Goal: Information Seeking & Learning: Learn about a topic

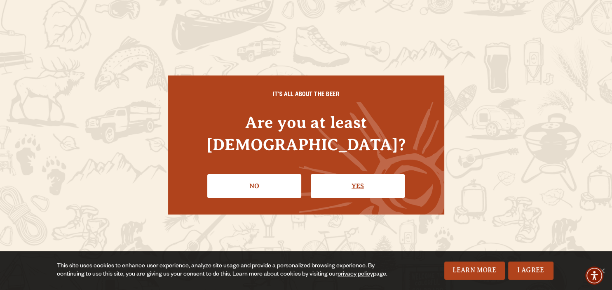
click at [332, 180] on link "Yes" at bounding box center [358, 186] width 94 height 24
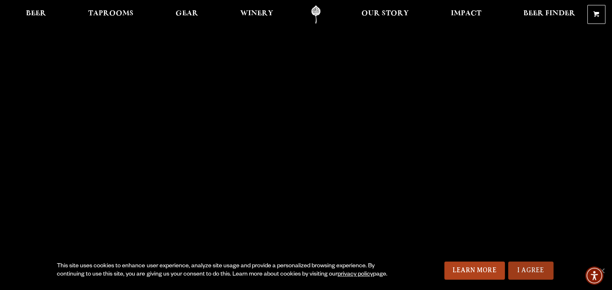
click at [532, 269] on link "I Agree" at bounding box center [530, 270] width 45 height 18
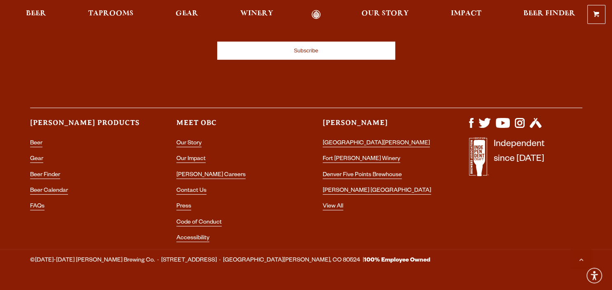
scroll to position [2446, 0]
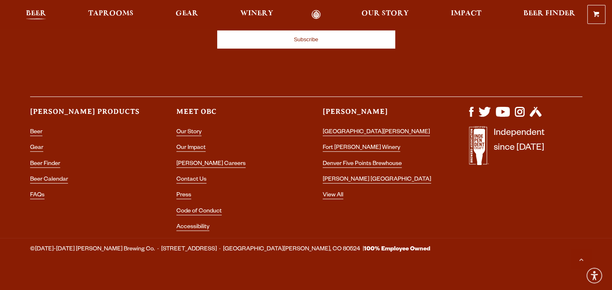
click at [28, 11] on span "Beer" at bounding box center [36, 13] width 20 height 7
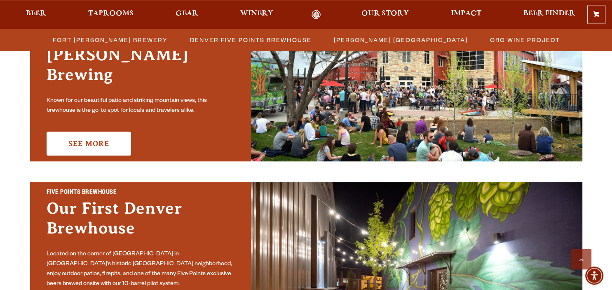
scroll to position [261, 0]
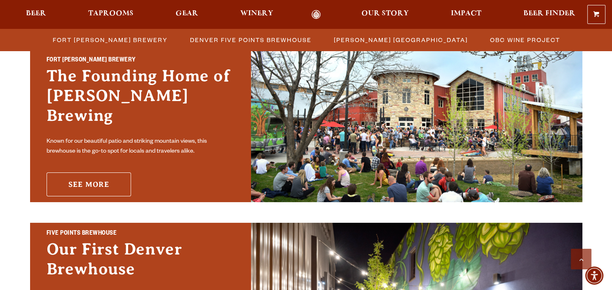
click at [103, 172] on link "See More" at bounding box center [89, 184] width 84 height 24
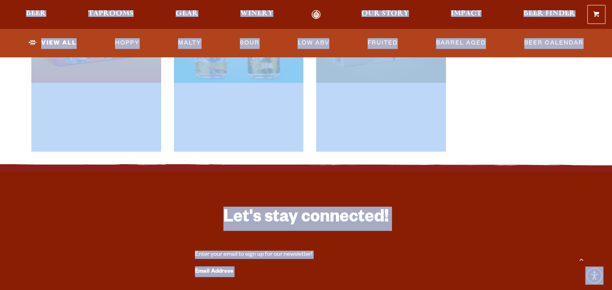
scroll to position [1829, 0]
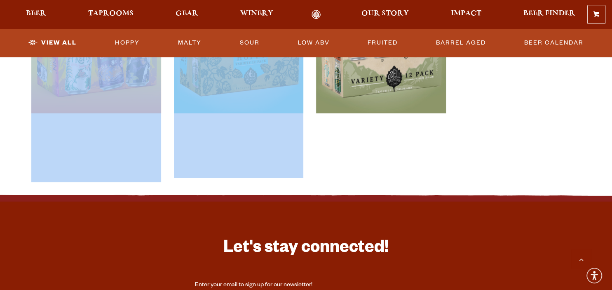
drag, startPoint x: 28, startPoint y: 198, endPoint x: 500, endPoint y: 158, distance: 472.8
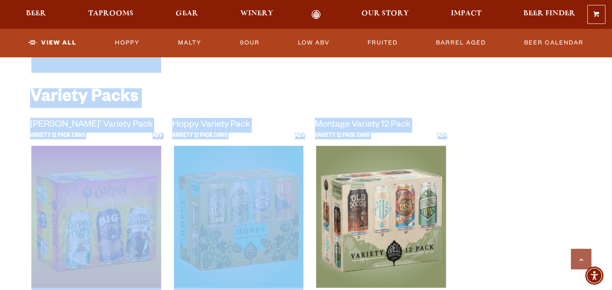
copy section "Myrcenary Double IPA 9.3 ABV Wire Walker West Coast Double IPA 8.0 ABV Good Beh…"
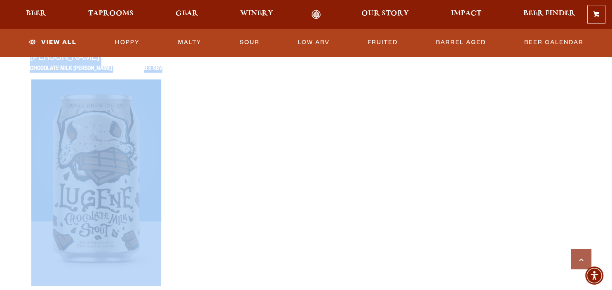
scroll to position [1394, 0]
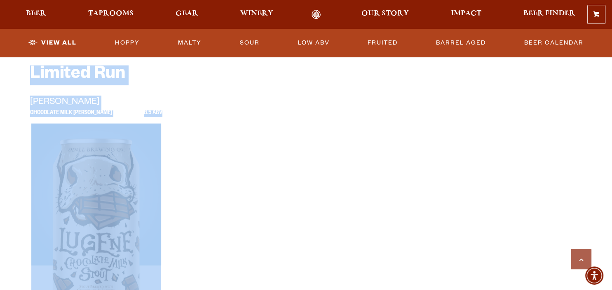
click at [242, 162] on ul "Lugene Chocolate Milk Stout 8.5 ABV" at bounding box center [306, 212] width 552 height 234
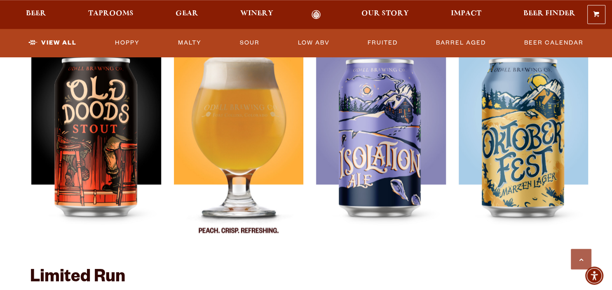
scroll to position [1176, 0]
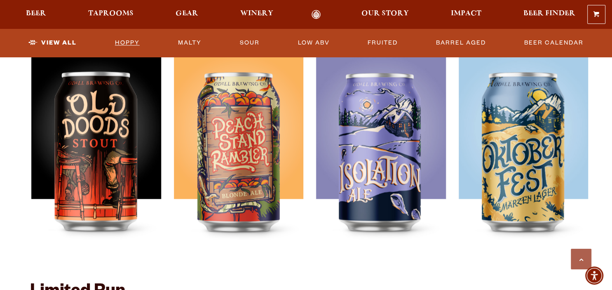
click at [125, 43] on link "Hoppy" at bounding box center [127, 42] width 31 height 19
click at [76, 40] on link "View All" at bounding box center [52, 42] width 55 height 19
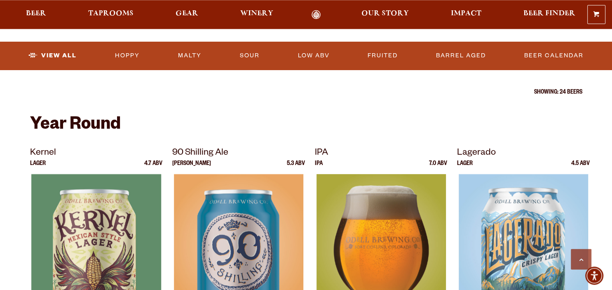
scroll to position [217, 0]
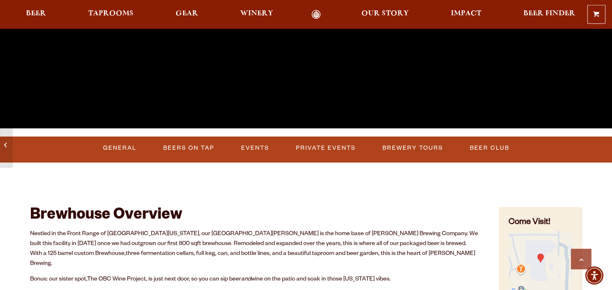
scroll to position [217, 0]
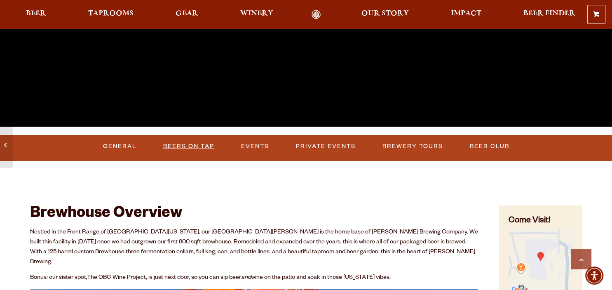
click at [189, 148] on link "Beers on Tap" at bounding box center [189, 146] width 58 height 19
click at [266, 15] on span "Winery" at bounding box center [256, 13] width 33 height 7
